Goal: Find contact information: Find contact information

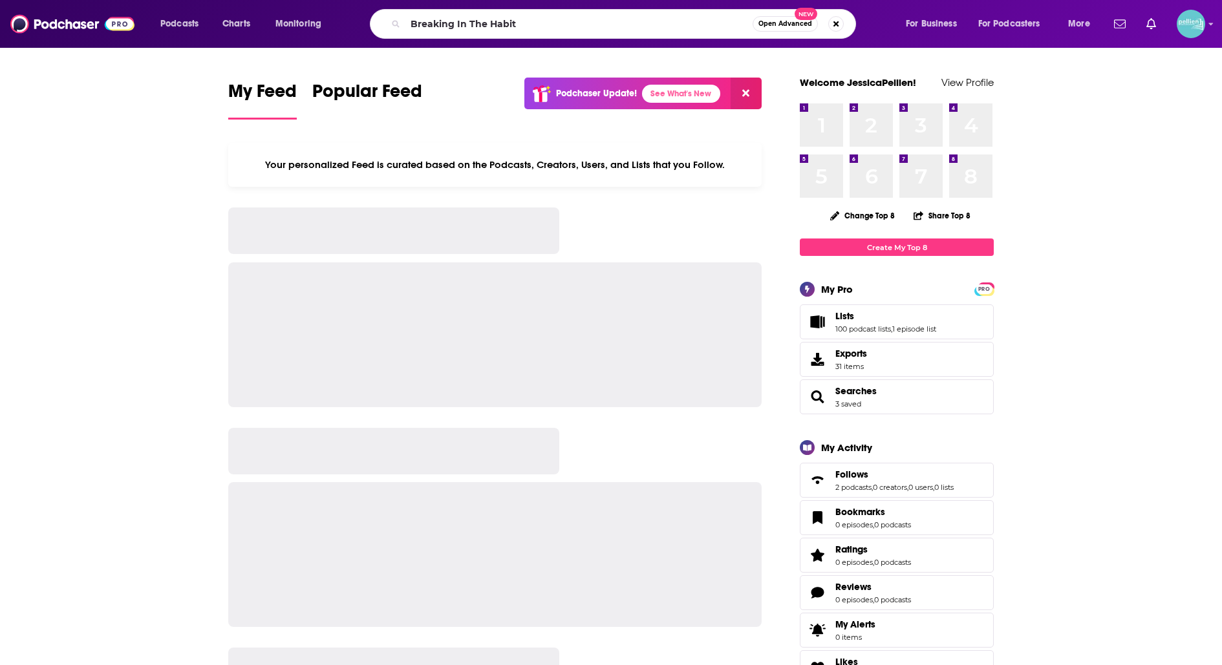
type input "Breaking In The Habit"
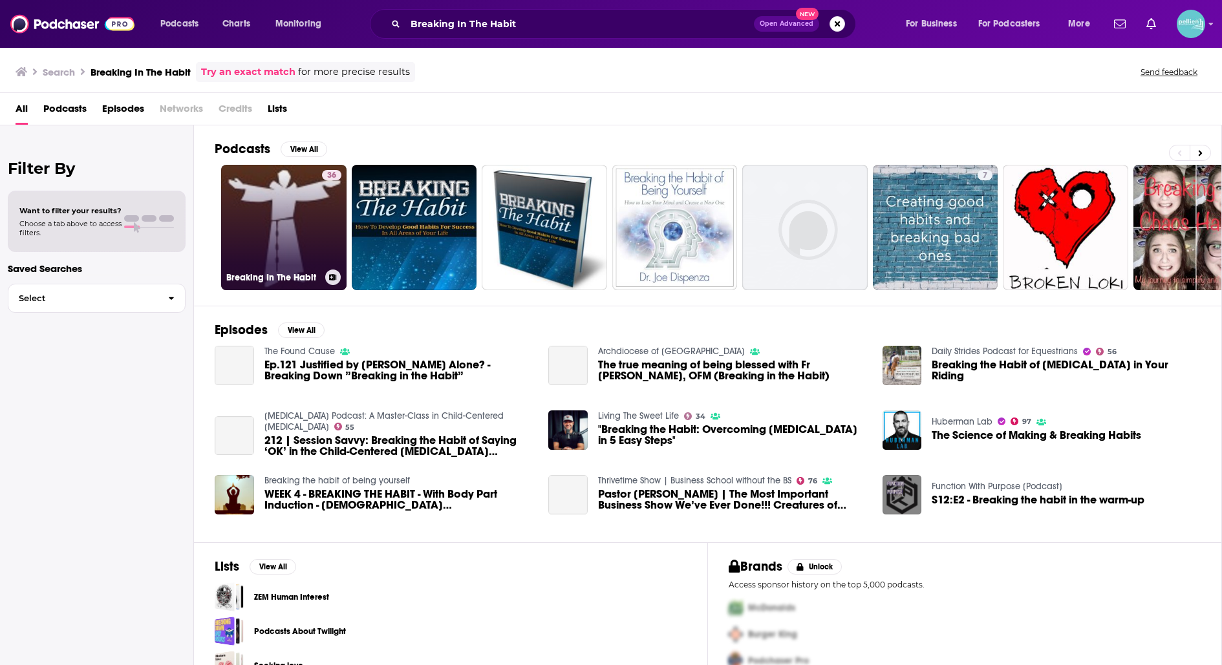
click at [282, 208] on link "36 Breaking In The Habit" at bounding box center [283, 227] width 125 height 125
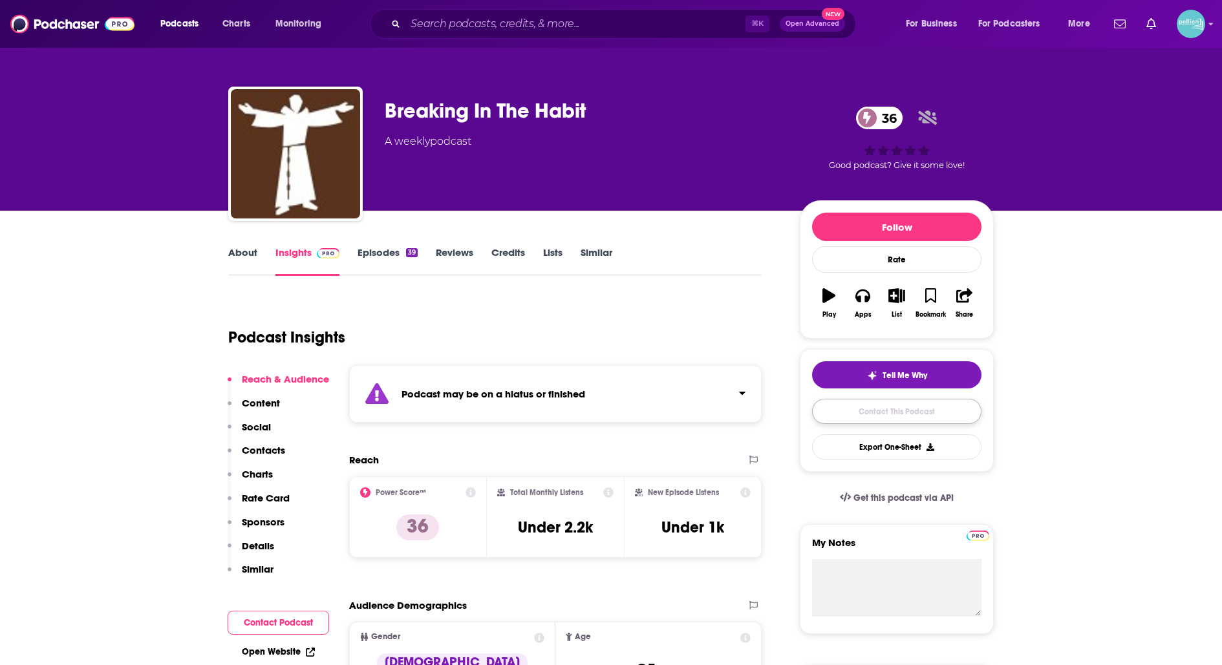
click at [872, 417] on link "Contact This Podcast" at bounding box center [896, 411] width 169 height 25
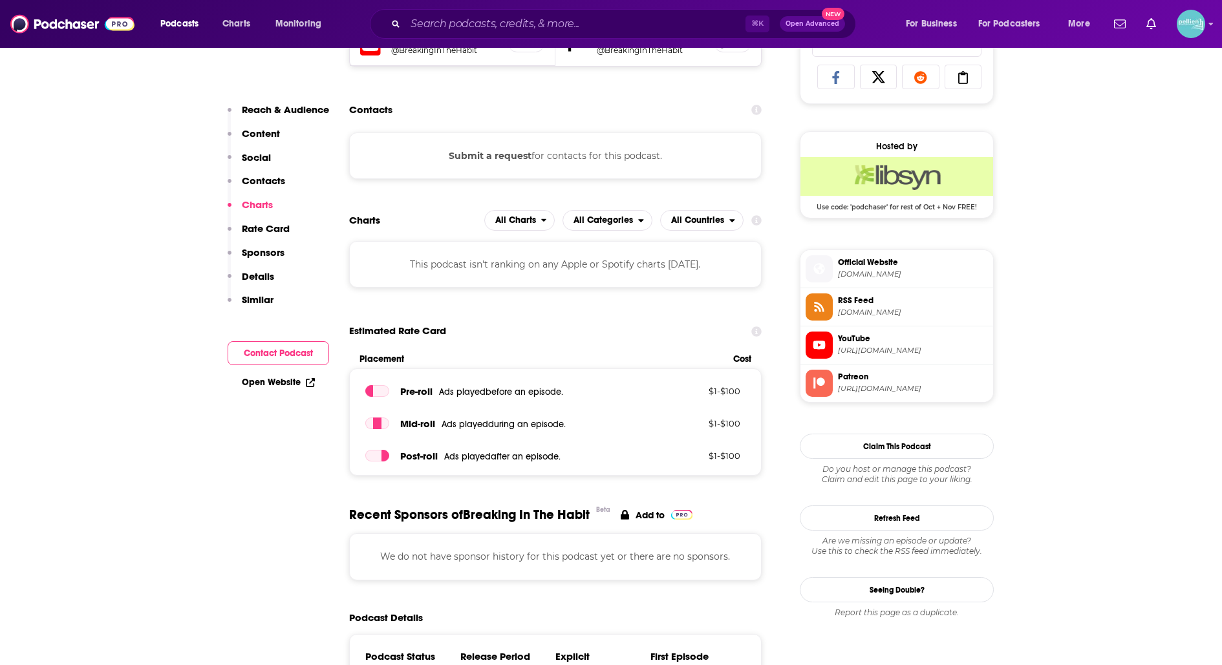
scroll to position [850, 0]
